Goal: Task Accomplishment & Management: Complete application form

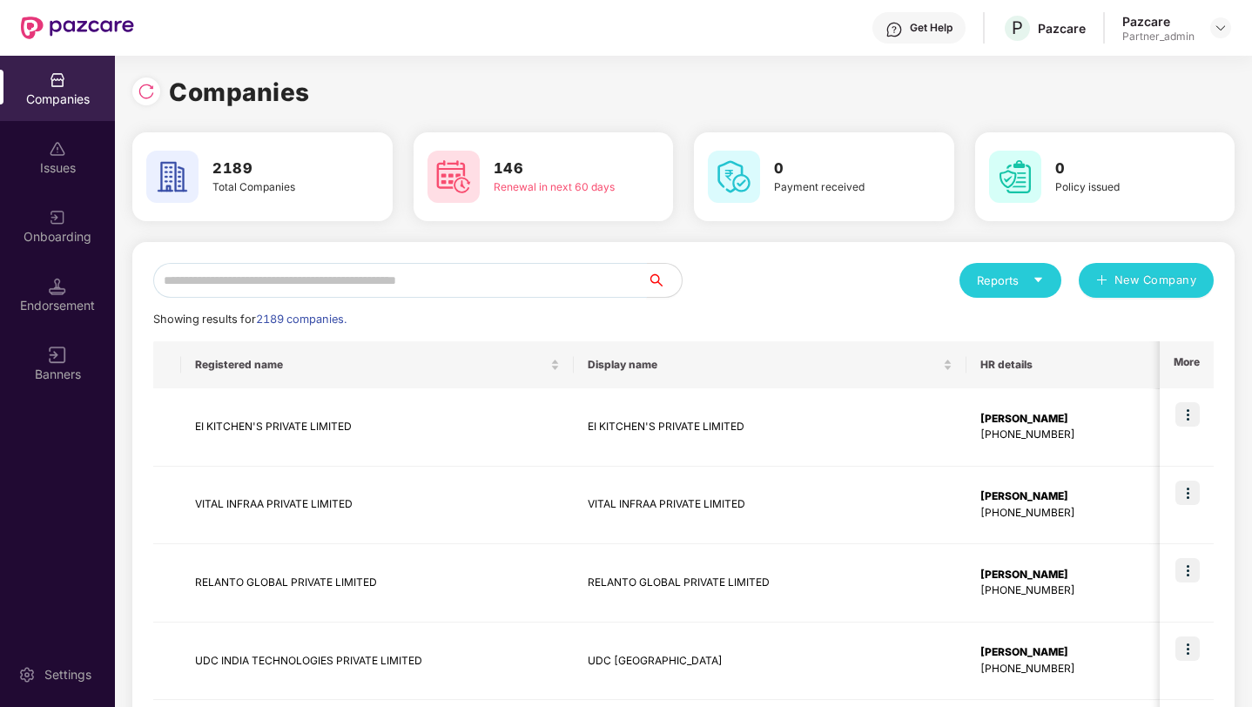
click at [232, 268] on input "text" at bounding box center [400, 280] width 494 height 35
paste input "********"
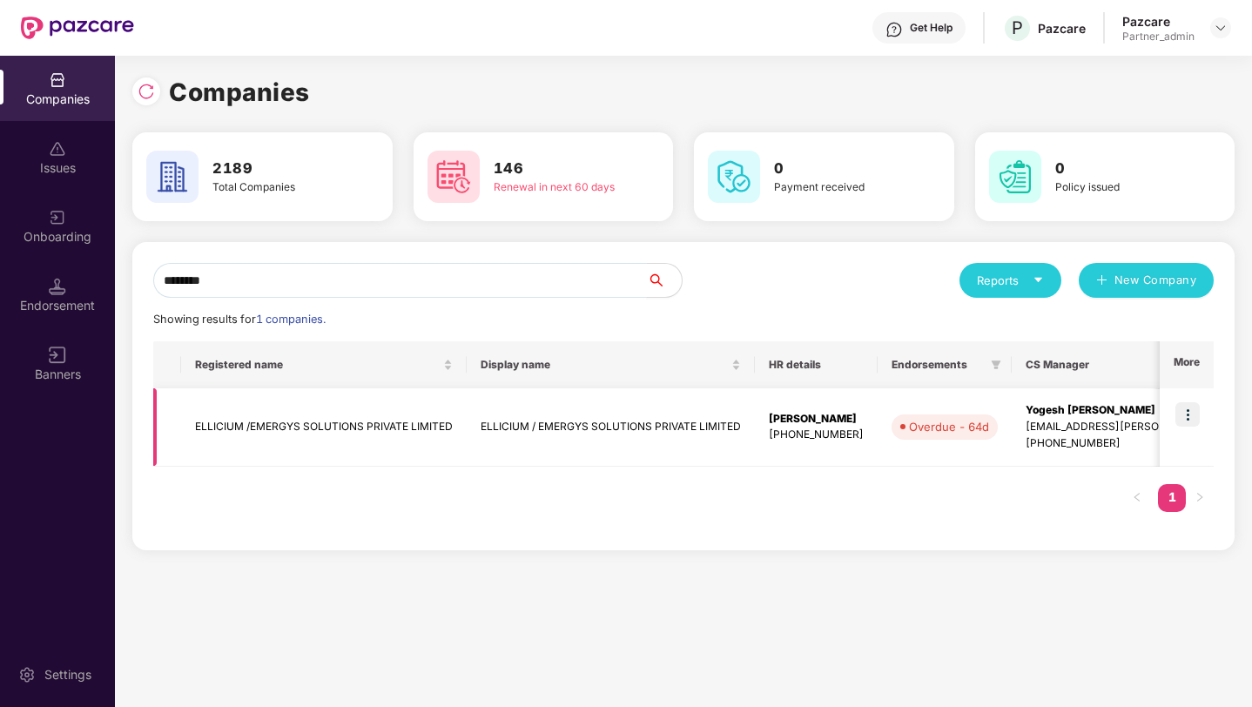
type input "********"
click at [1180, 407] on img at bounding box center [1187, 414] width 24 height 24
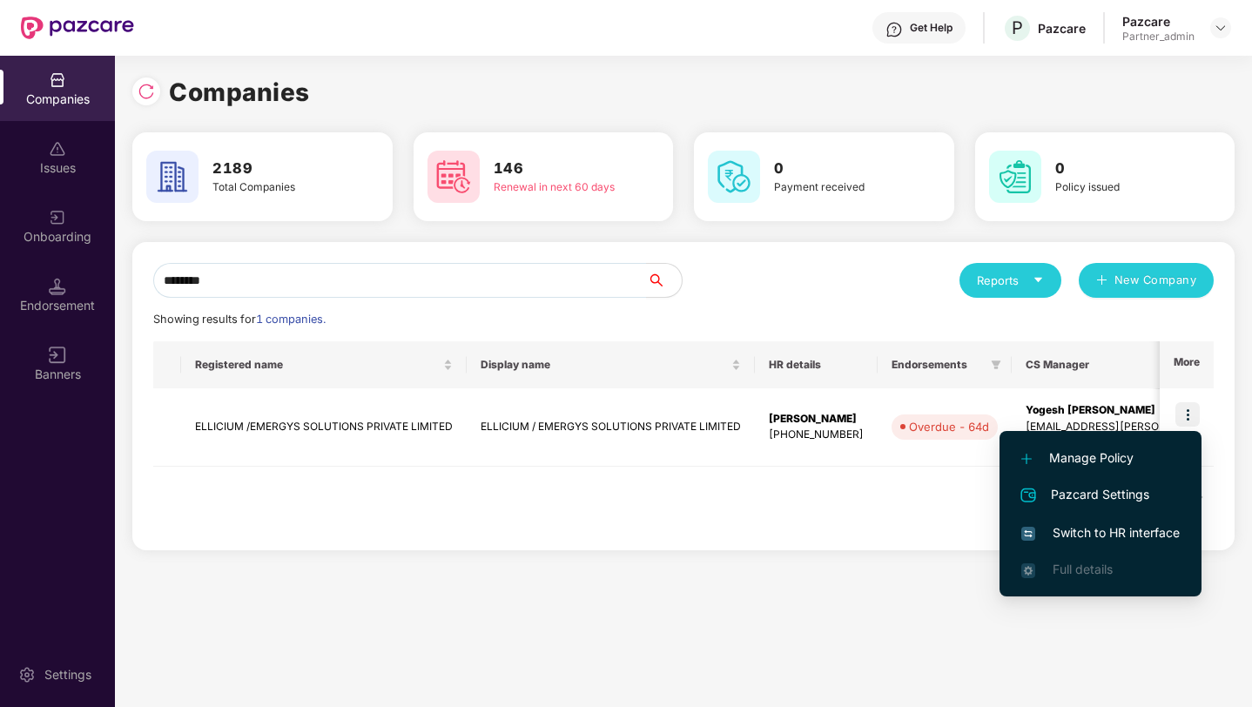
click at [1135, 524] on span "Switch to HR interface" at bounding box center [1100, 532] width 158 height 19
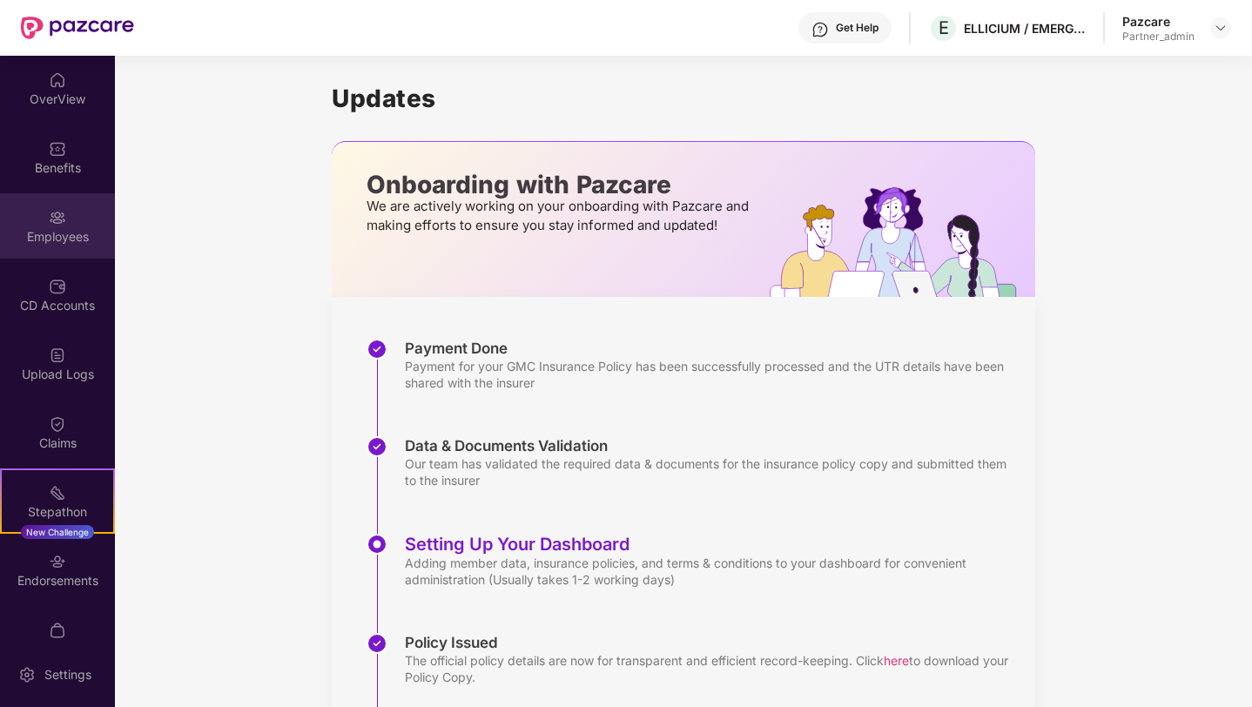
click at [55, 225] on img at bounding box center [57, 217] width 17 height 17
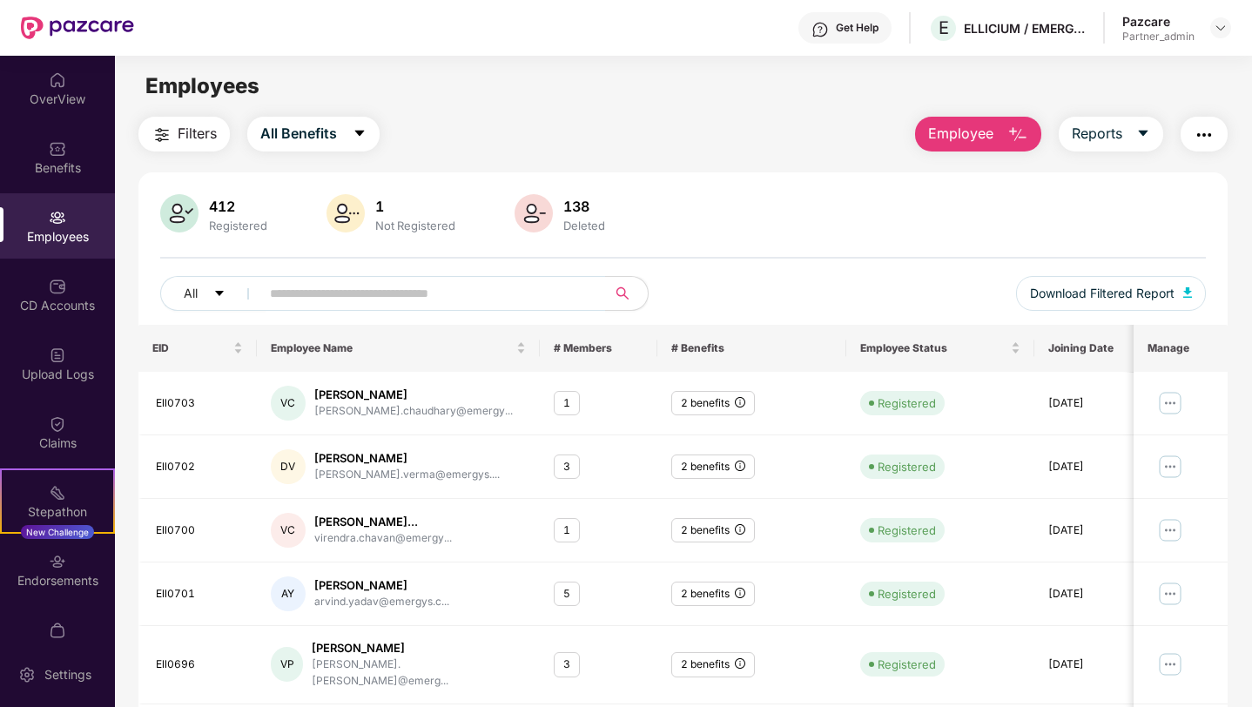
click at [937, 138] on span "Employee" at bounding box center [960, 134] width 65 height 22
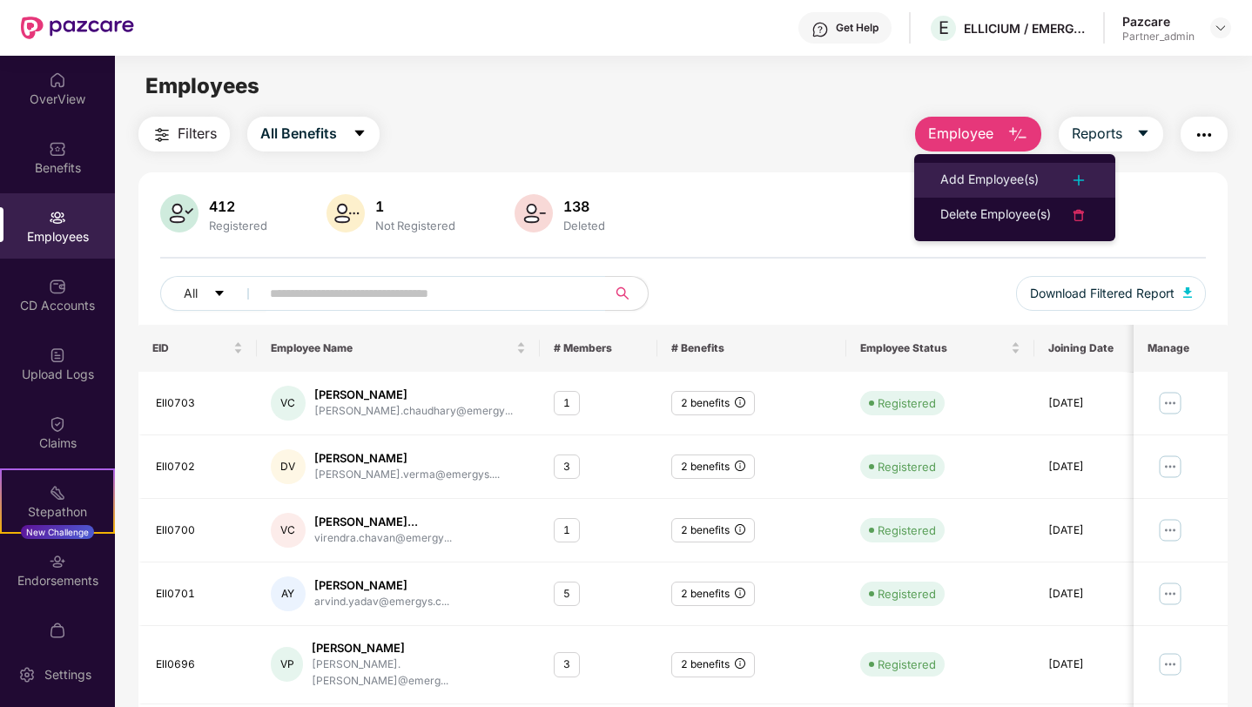
click at [951, 186] on div "Add Employee(s)" at bounding box center [989, 180] width 98 height 21
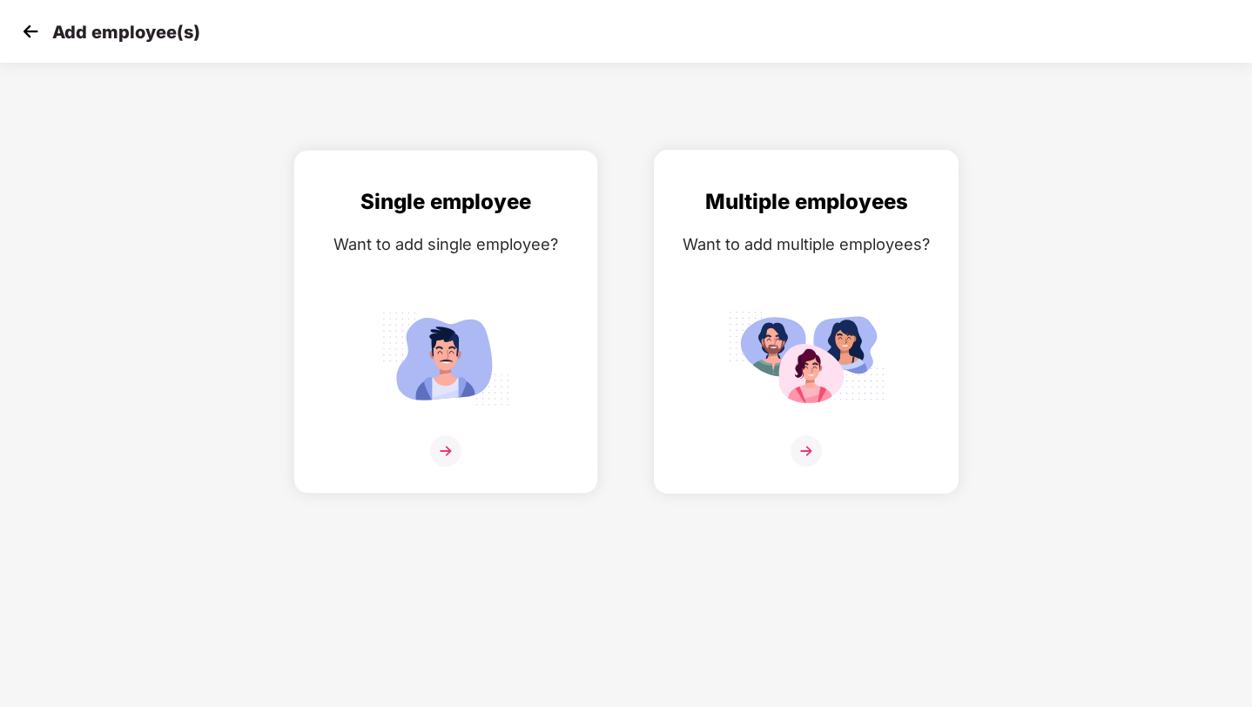
click at [861, 353] on img at bounding box center [806, 358] width 157 height 109
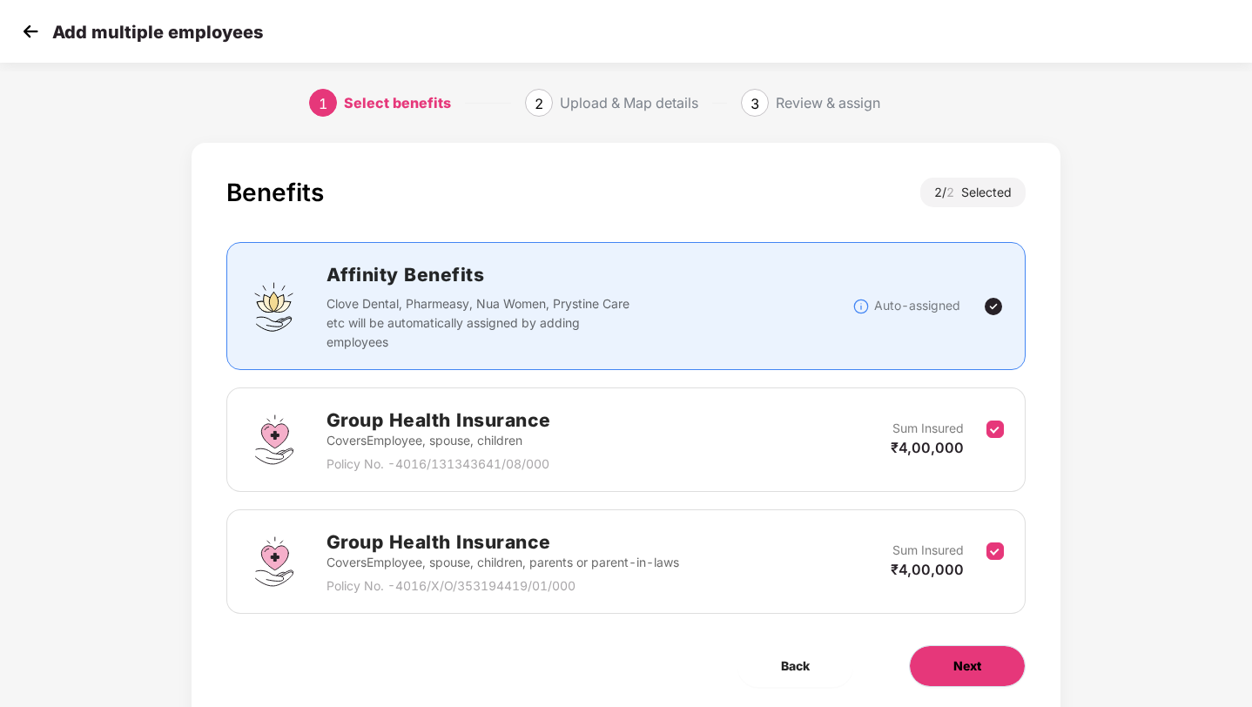
click at [937, 669] on button "Next" at bounding box center [967, 666] width 117 height 42
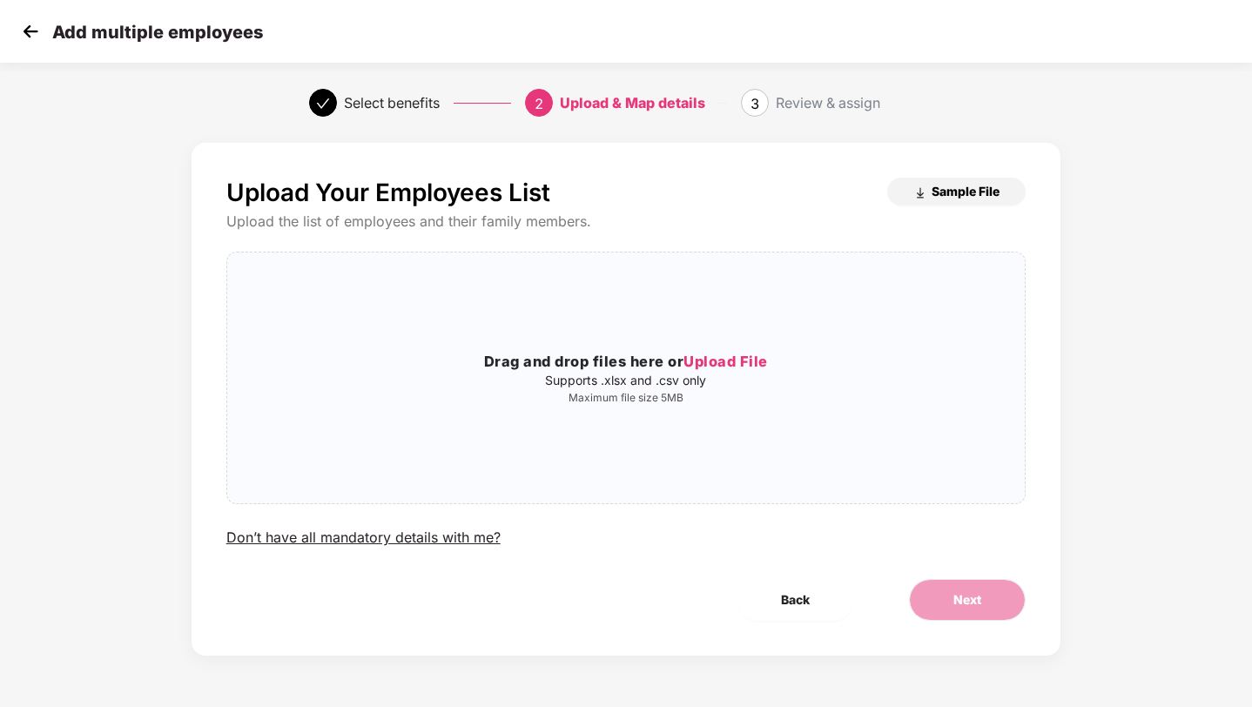
click at [955, 201] on button "Sample File" at bounding box center [956, 192] width 138 height 28
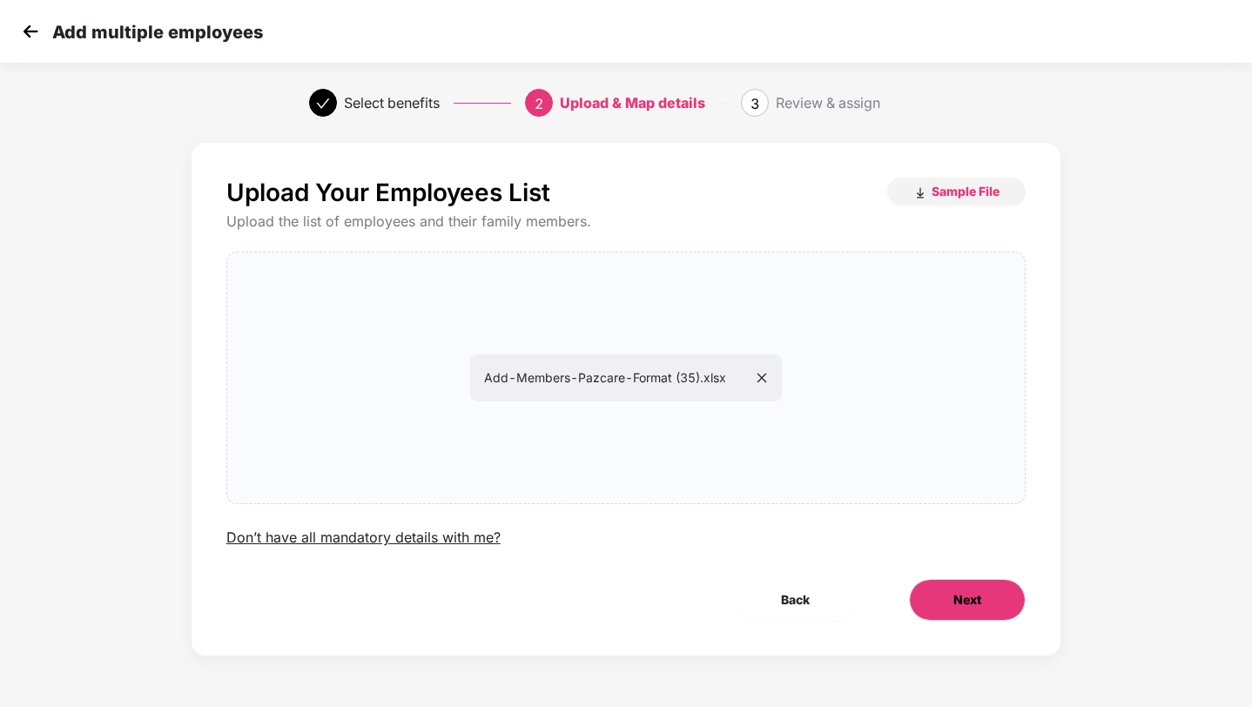
click at [950, 586] on button "Next" at bounding box center [967, 600] width 117 height 42
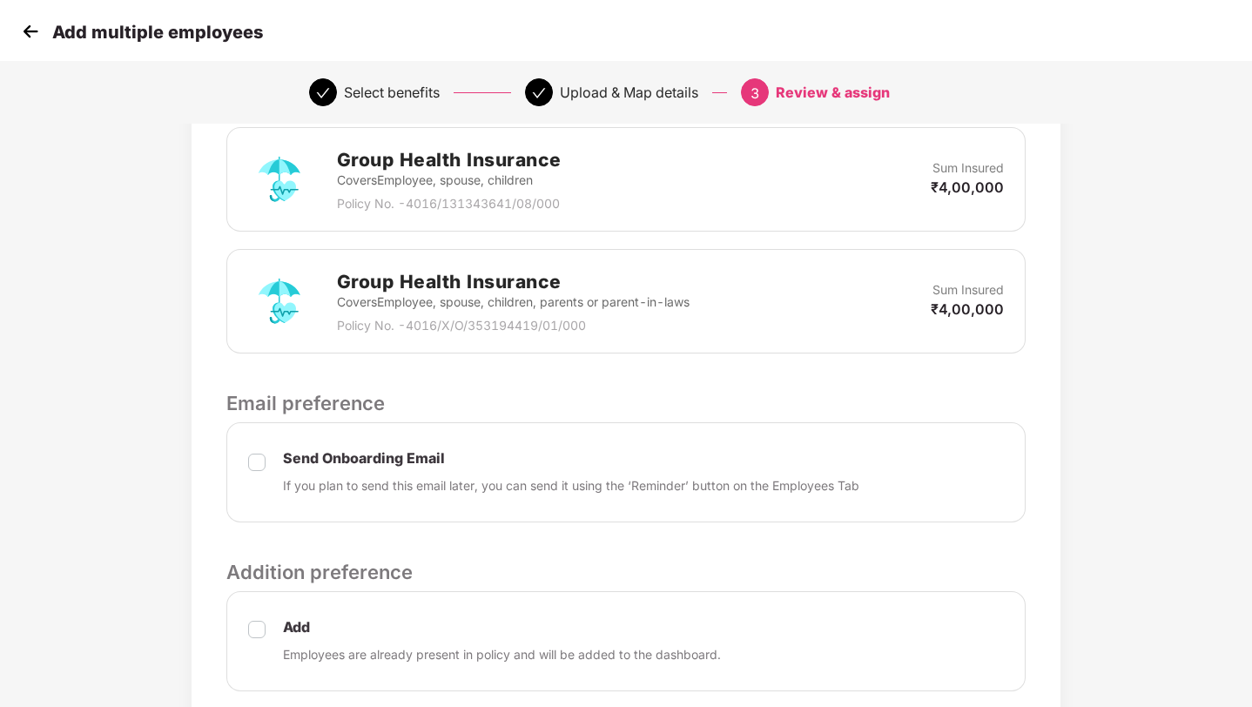
scroll to position [694, 0]
